Goal: Information Seeking & Learning: Learn about a topic

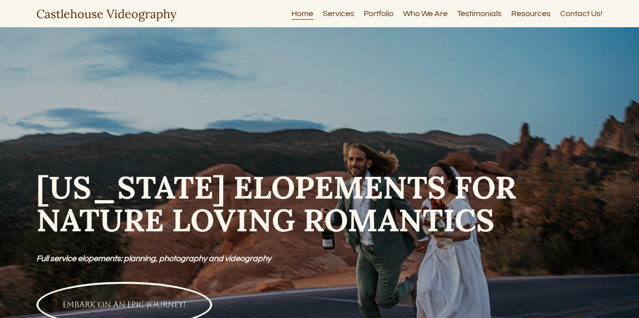
click at [336, 13] on link "Services" at bounding box center [338, 14] width 31 height 14
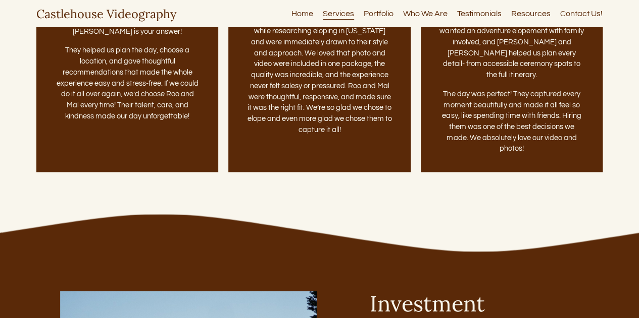
scroll to position [3028, 0]
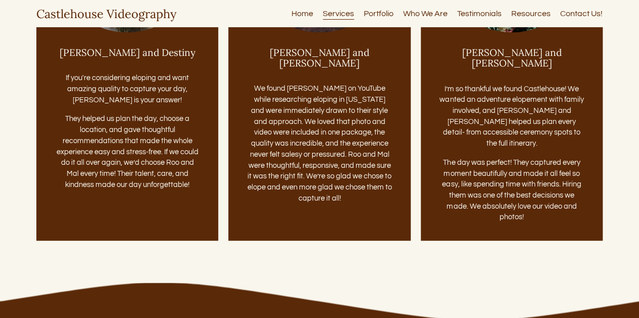
click at [384, 14] on link "Portfolio" at bounding box center [378, 14] width 30 height 14
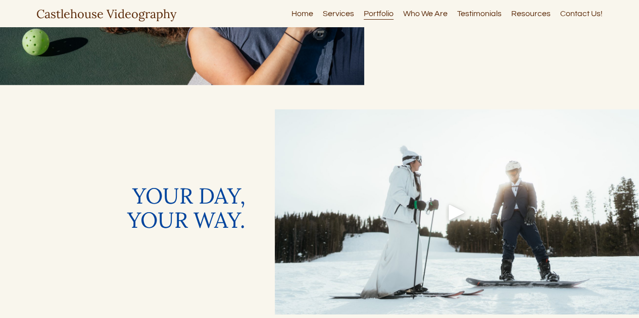
scroll to position [1470, 0]
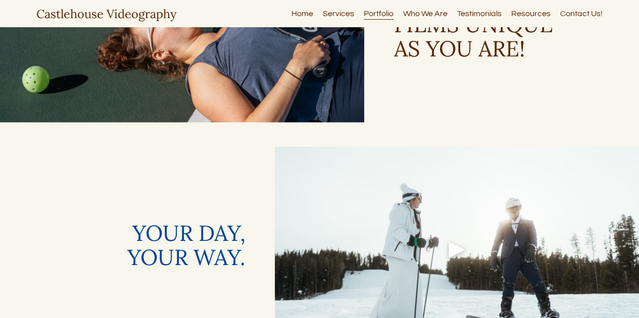
click at [436, 14] on link "Who We Are" at bounding box center [425, 14] width 44 height 14
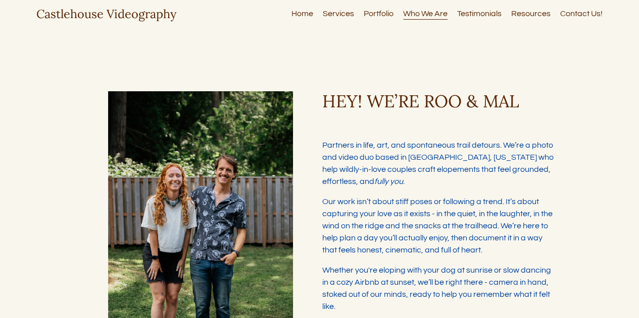
click at [529, 14] on link "Resources" at bounding box center [530, 14] width 39 height 14
type input "*****"
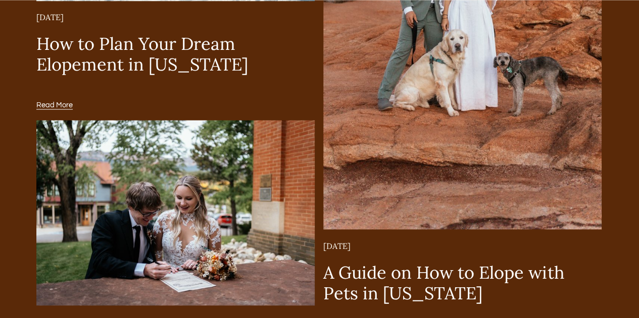
scroll to position [2746, 0]
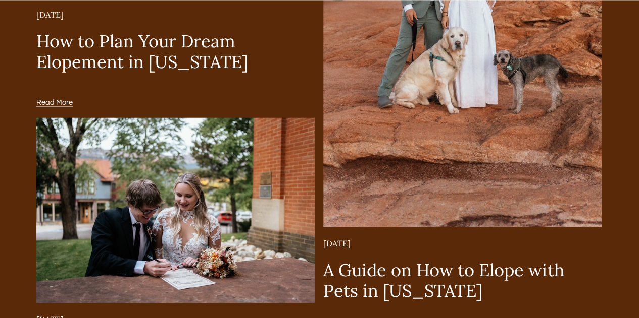
click at [444, 272] on link "A Guide on How to Elope with Pets in Colorado" at bounding box center [443, 280] width 241 height 42
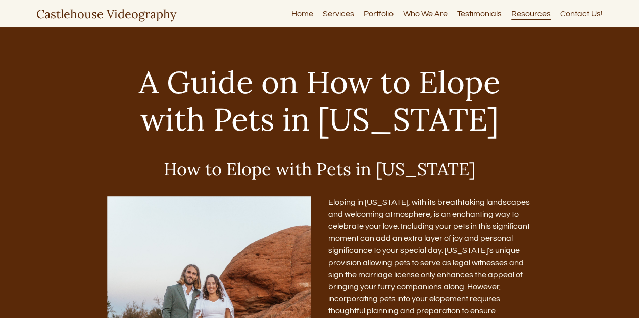
click at [531, 14] on link "Resources" at bounding box center [530, 14] width 39 height 14
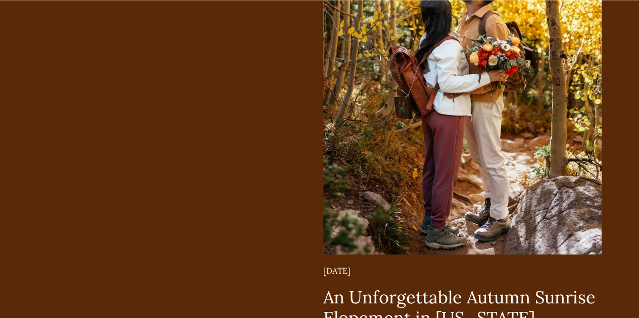
scroll to position [3617, 0]
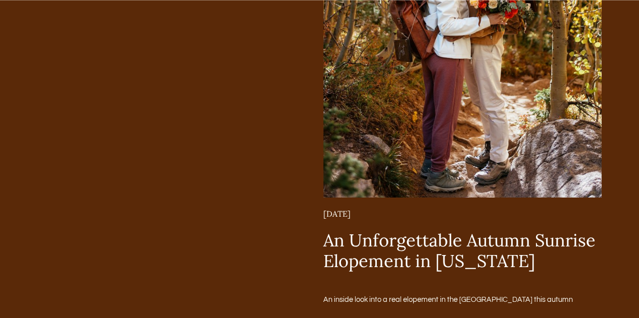
click at [481, 247] on link "An Unforgettable Autumn Sunrise Elopement in Colorado" at bounding box center [459, 251] width 272 height 42
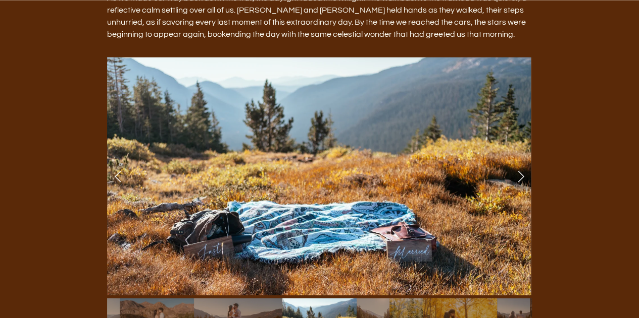
scroll to position [1420, 0]
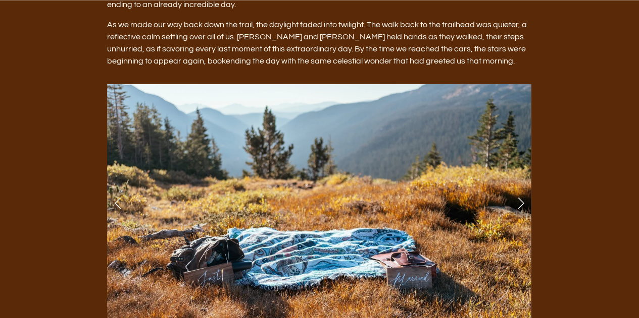
click at [520, 188] on link "Next Slide" at bounding box center [520, 203] width 22 height 30
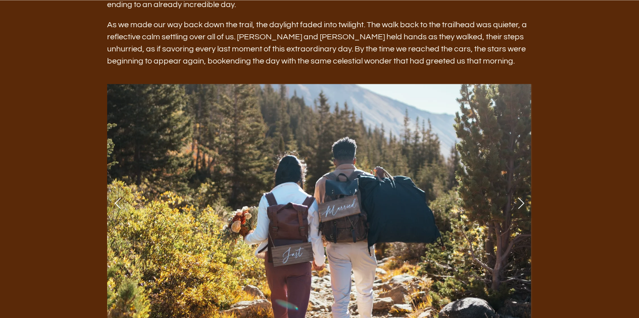
click at [520, 188] on link "Next Slide" at bounding box center [520, 203] width 22 height 30
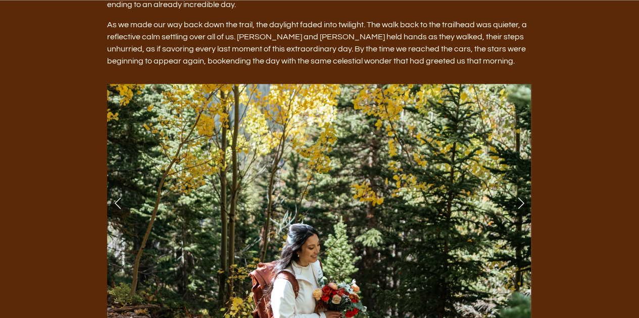
click at [520, 188] on link "Next Slide" at bounding box center [520, 203] width 22 height 30
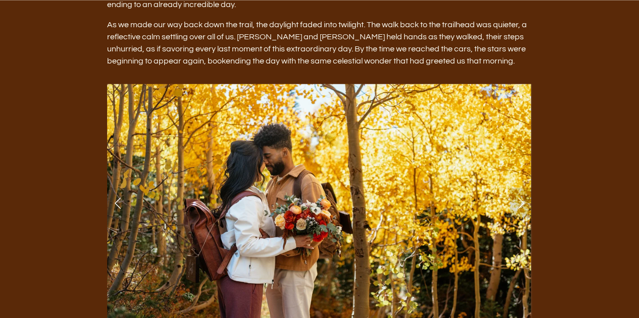
click at [520, 188] on link "Next Slide" at bounding box center [520, 203] width 22 height 30
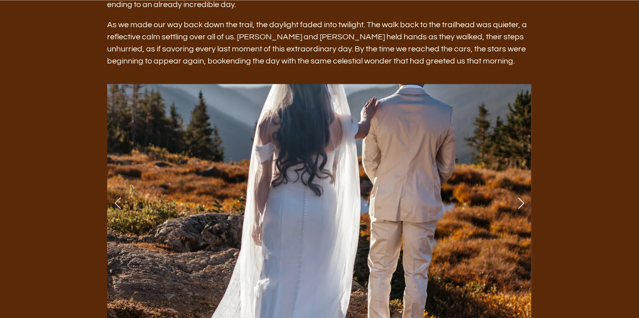
click at [520, 188] on link "Next Slide" at bounding box center [520, 203] width 22 height 30
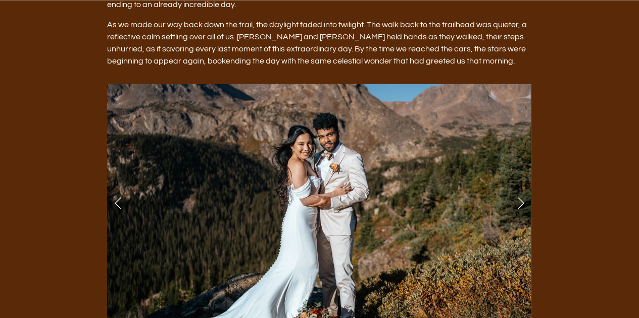
click at [520, 188] on link "Next Slide" at bounding box center [520, 203] width 22 height 30
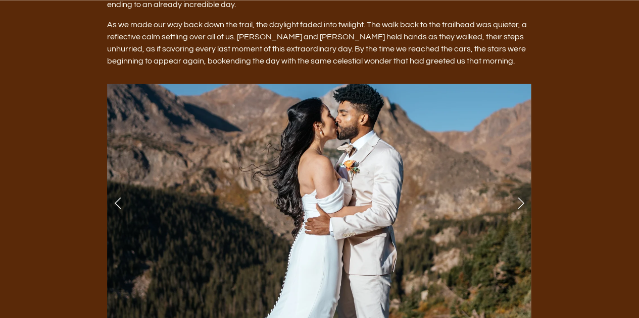
click at [520, 188] on link "Next Slide" at bounding box center [520, 203] width 22 height 30
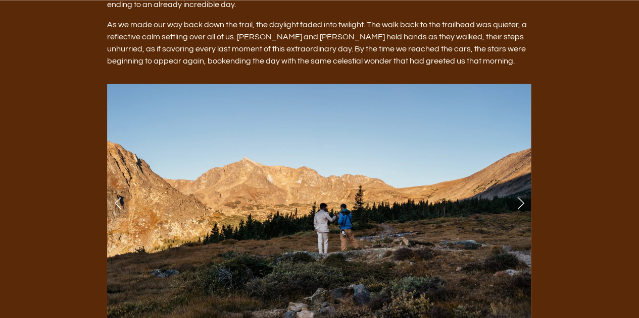
click at [520, 188] on link "Next Slide" at bounding box center [520, 203] width 22 height 30
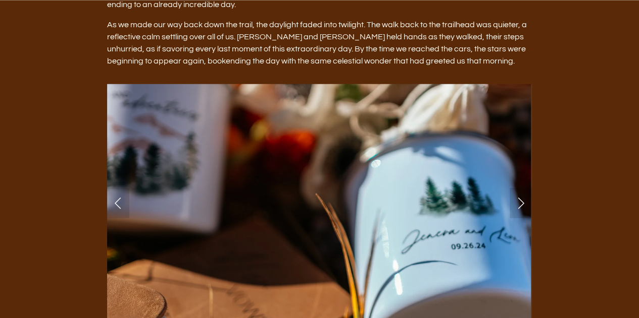
click at [520, 188] on link "Next Slide" at bounding box center [520, 203] width 22 height 30
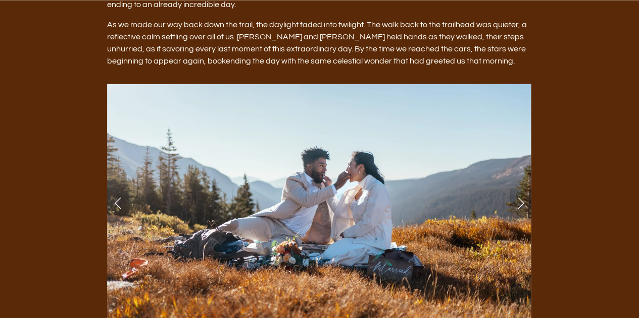
click at [520, 188] on link "Next Slide" at bounding box center [520, 203] width 22 height 30
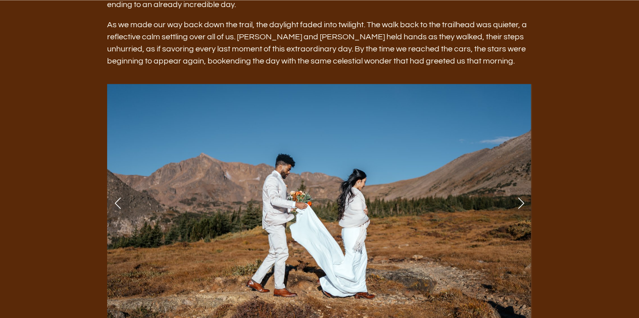
click at [520, 188] on link "Next Slide" at bounding box center [520, 203] width 22 height 30
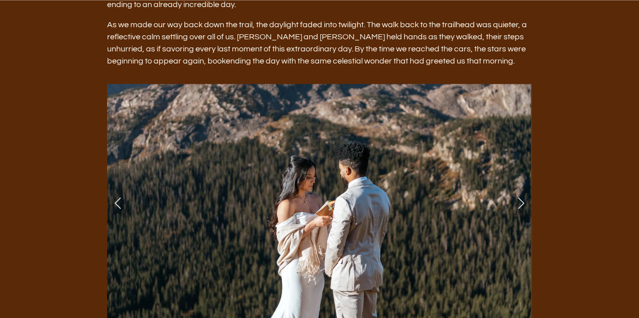
click at [520, 188] on link "Next Slide" at bounding box center [520, 203] width 22 height 30
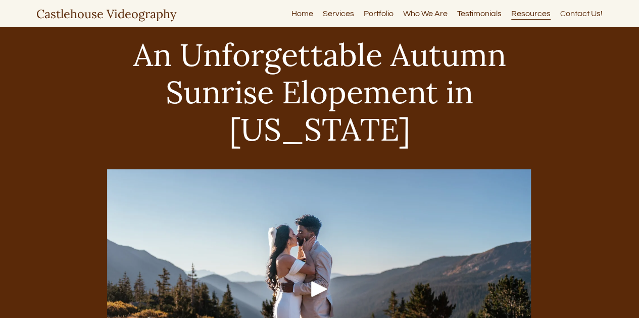
scroll to position [26, 0]
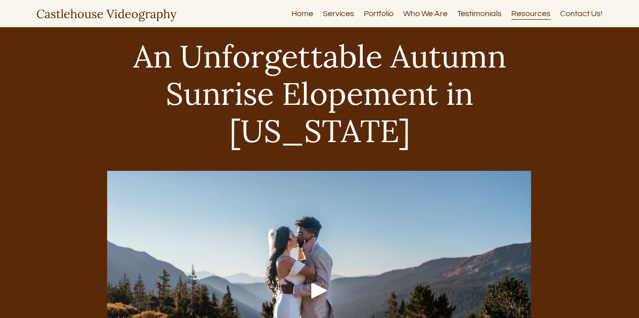
click at [535, 14] on link "Resources" at bounding box center [530, 14] width 39 height 14
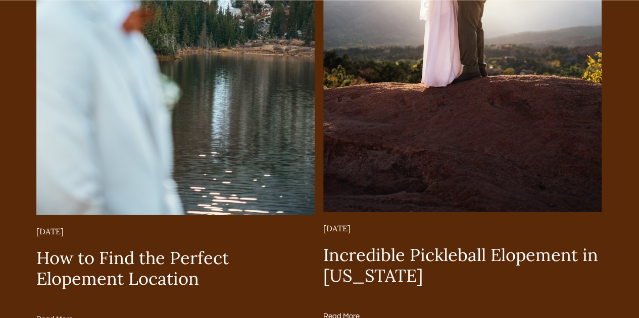
scroll to position [1344, 0]
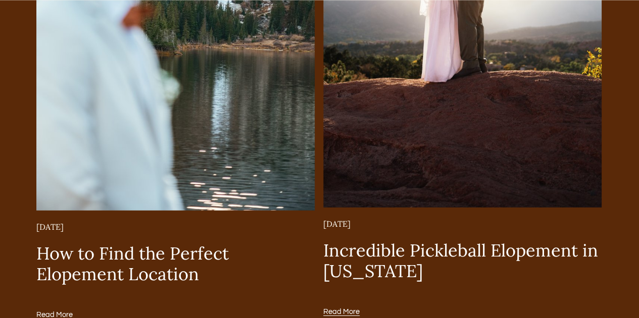
click at [150, 257] on link "How to Find the Perfect Elopement Location" at bounding box center [132, 264] width 192 height 42
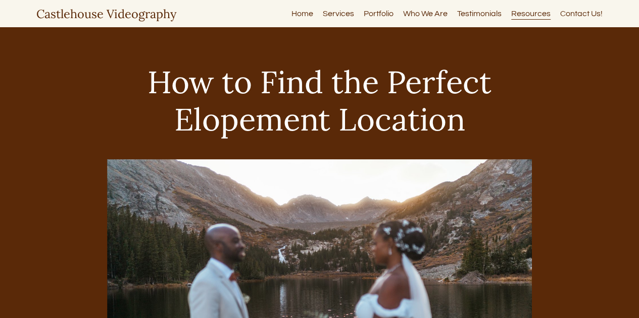
click at [342, 15] on link "Services" at bounding box center [338, 14] width 31 height 14
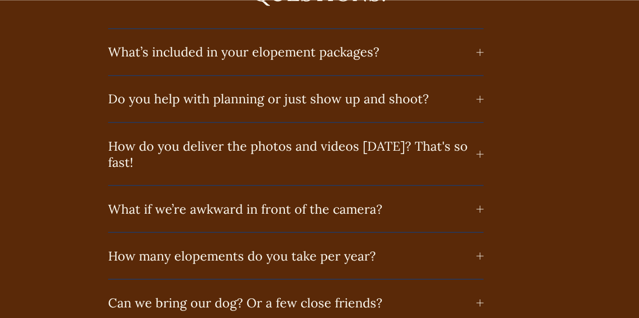
scroll to position [4664, 0]
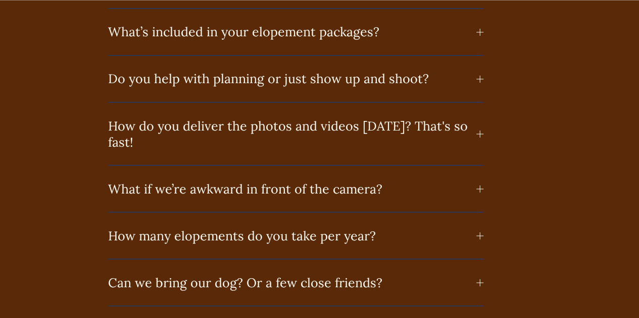
click at [482, 232] on div at bounding box center [479, 235] width 7 height 7
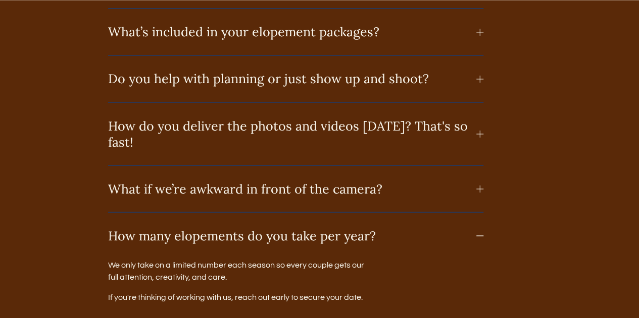
click at [482, 232] on div at bounding box center [479, 235] width 7 height 7
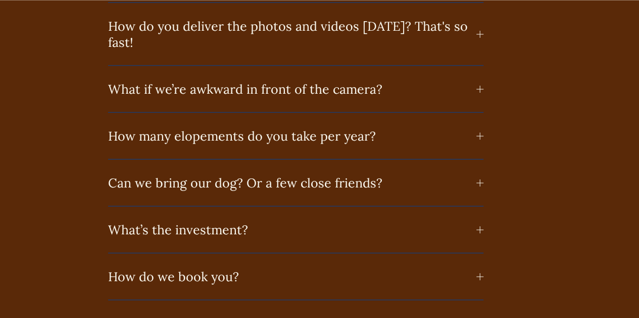
scroll to position [4765, 0]
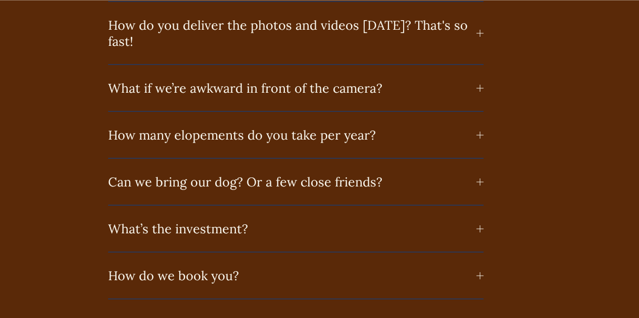
click at [484, 157] on div "FREQUENTLY ASKED QUESTIONS! What’s included in your elopement packages? Every p…" at bounding box center [319, 67] width 639 height 464
click at [480, 178] on div at bounding box center [479, 181] width 7 height 7
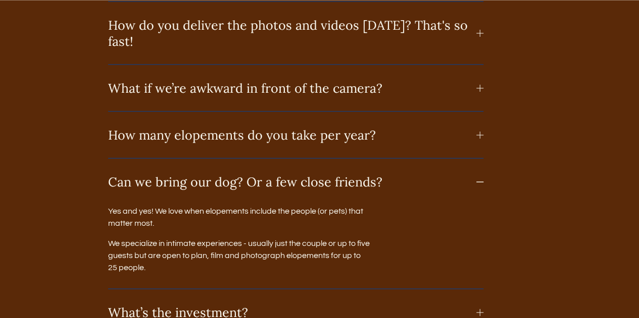
click at [480, 178] on div at bounding box center [479, 181] width 7 height 7
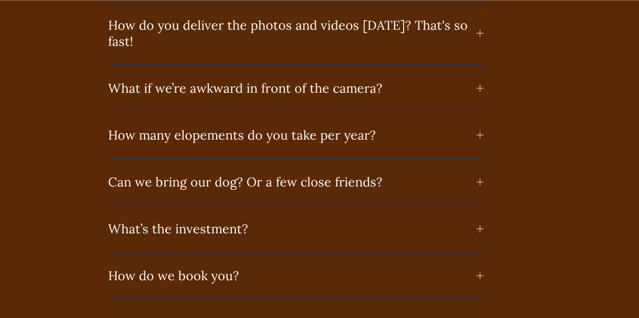
click at [480, 225] on div at bounding box center [480, 228] width 1 height 7
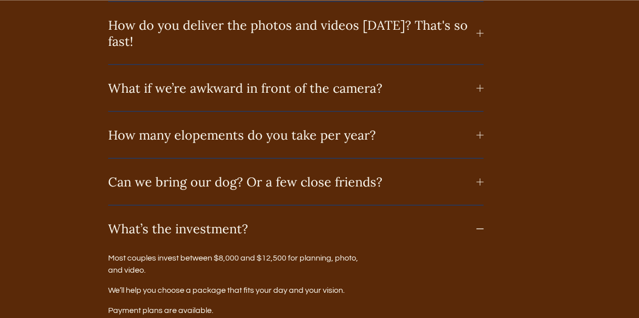
click at [480, 225] on div at bounding box center [479, 228] width 7 height 7
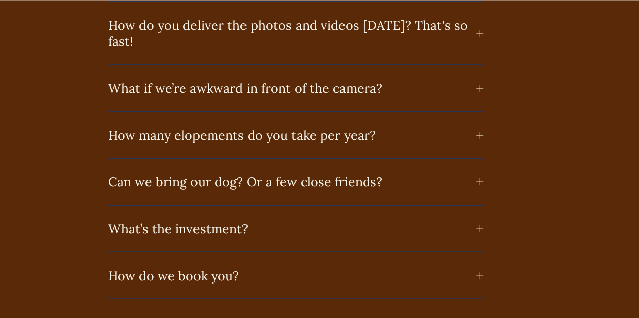
click at [480, 276] on div at bounding box center [479, 276] width 7 height 1
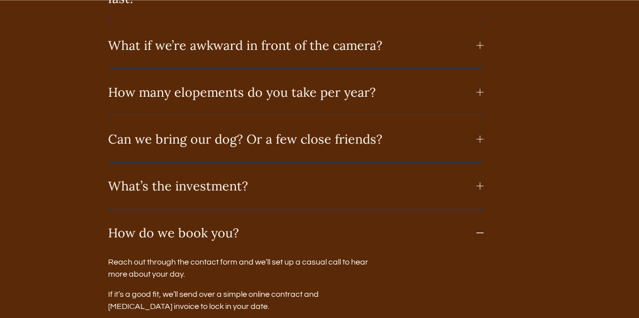
scroll to position [4825, 0]
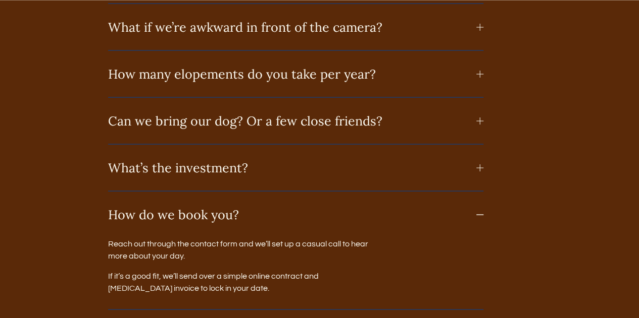
click at [481, 192] on button "How do we book you?" at bounding box center [296, 215] width 376 height 46
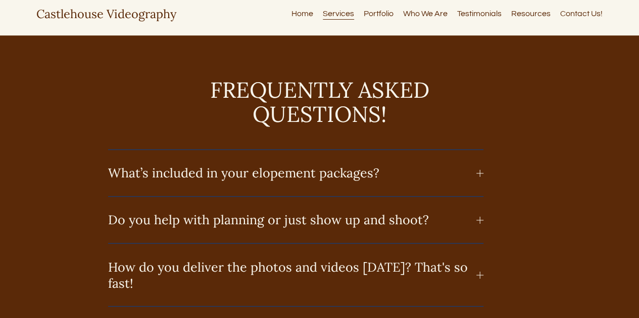
scroll to position [4516, 0]
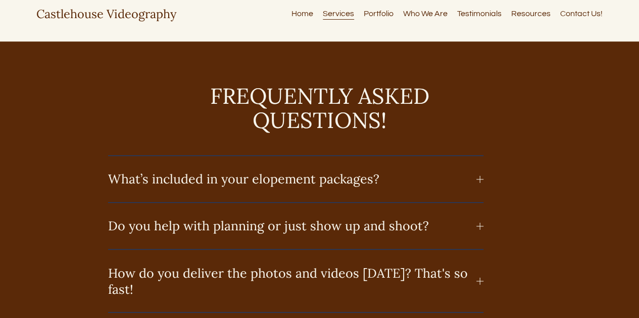
click at [480, 176] on div at bounding box center [480, 179] width 1 height 7
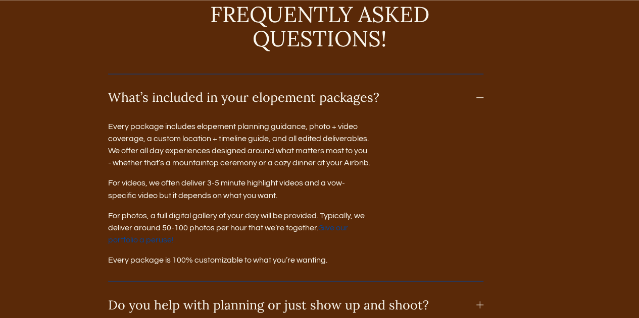
scroll to position [4586, 0]
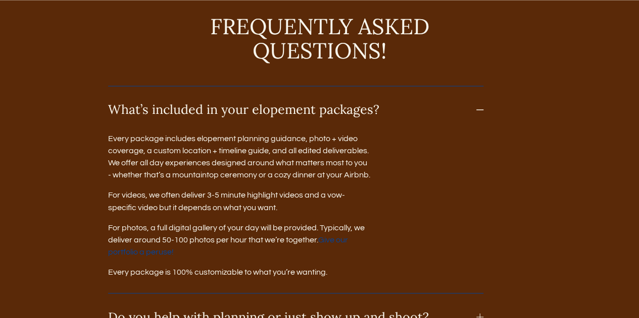
click at [333, 236] on link "Give our portfolio a peruse!" at bounding box center [228, 246] width 241 height 20
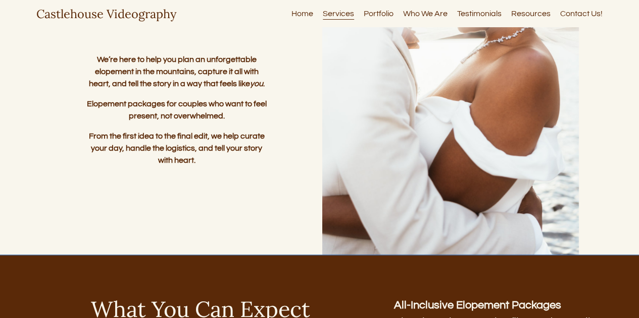
scroll to position [35, 0]
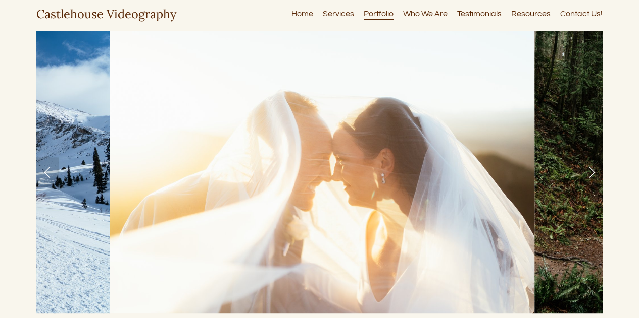
scroll to position [424, 0]
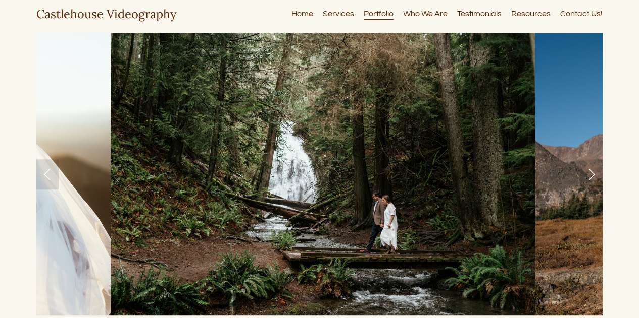
click at [592, 175] on link "Next Slide" at bounding box center [591, 174] width 22 height 30
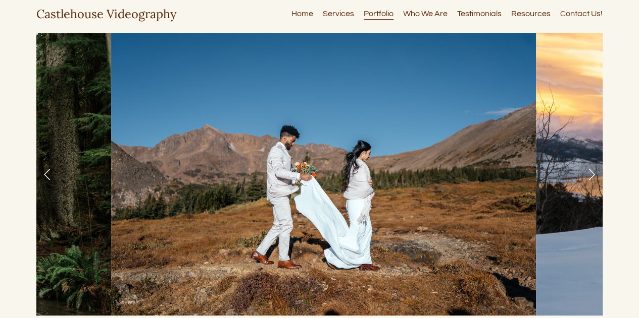
click at [592, 175] on link "Next Slide" at bounding box center [591, 174] width 22 height 30
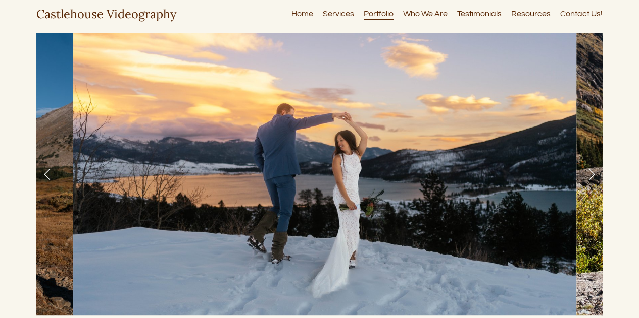
click at [592, 175] on link "Next Slide" at bounding box center [591, 174] width 22 height 30
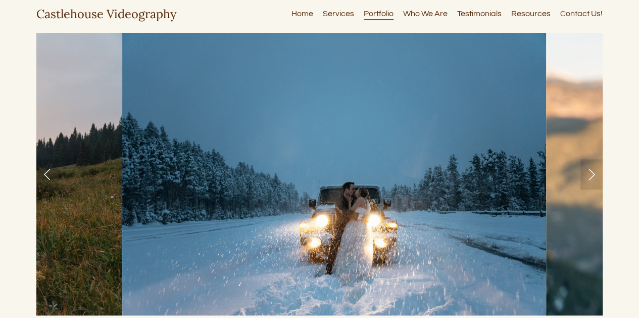
scroll to position [444, 0]
